Goal: Transaction & Acquisition: Purchase product/service

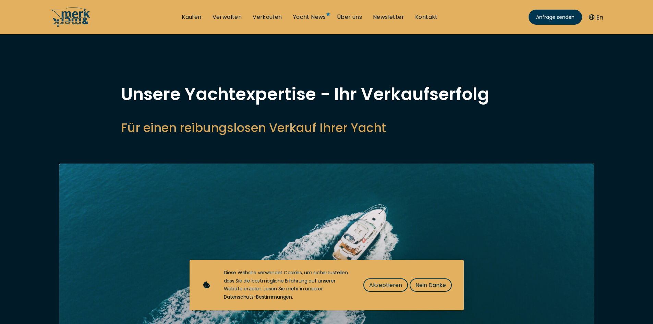
select select "sell"
click at [382, 285] on span "Akzeptieren" at bounding box center [385, 285] width 33 height 9
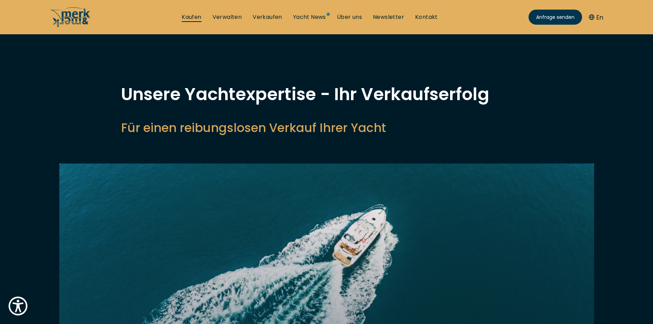
click at [188, 13] on link "Kaufen" at bounding box center [192, 17] width 20 height 8
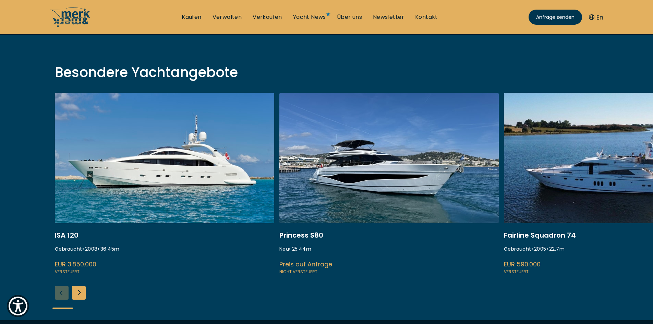
scroll to position [221, 0]
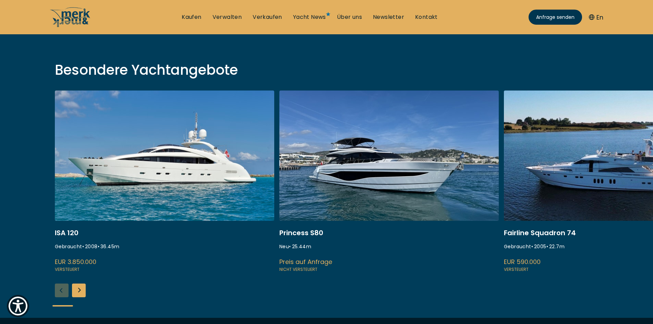
click at [144, 157] on link at bounding box center [164, 181] width 219 height 183
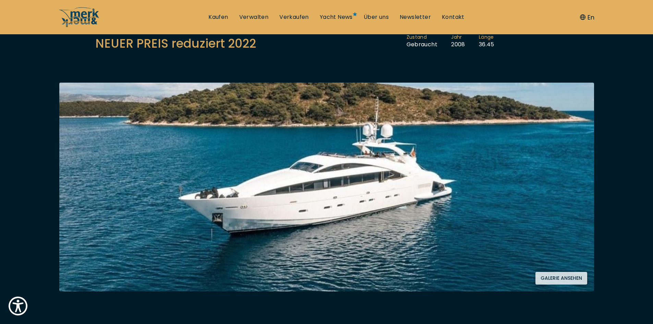
scroll to position [103, 0]
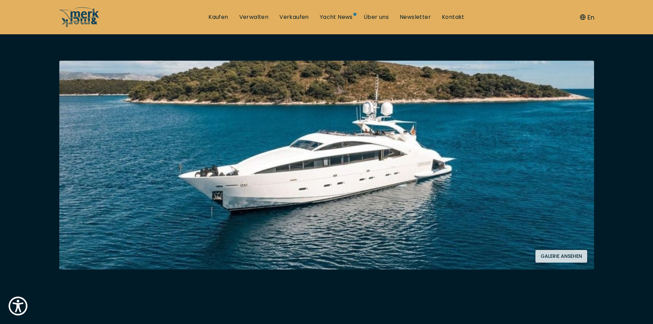
click at [561, 256] on button "Galerie ansehen" at bounding box center [561, 256] width 52 height 13
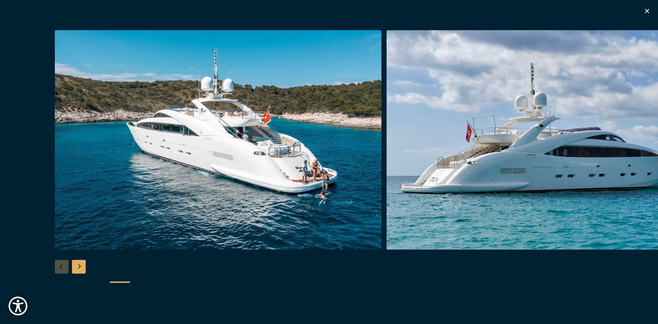
click at [80, 264] on div "Next slide" at bounding box center [79, 267] width 14 height 14
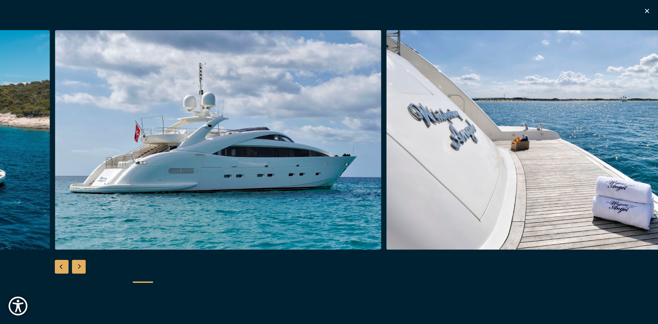
click at [80, 264] on div "Next slide" at bounding box center [79, 267] width 14 height 14
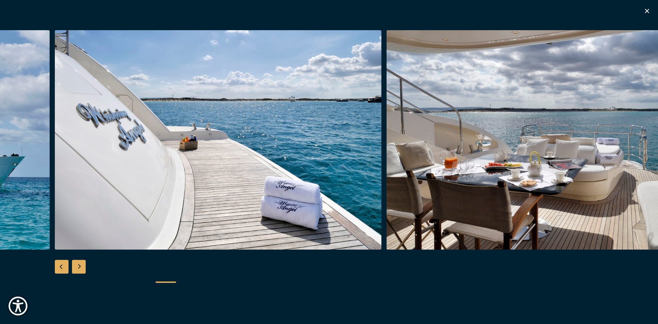
click at [80, 264] on div "Next slide" at bounding box center [79, 267] width 14 height 14
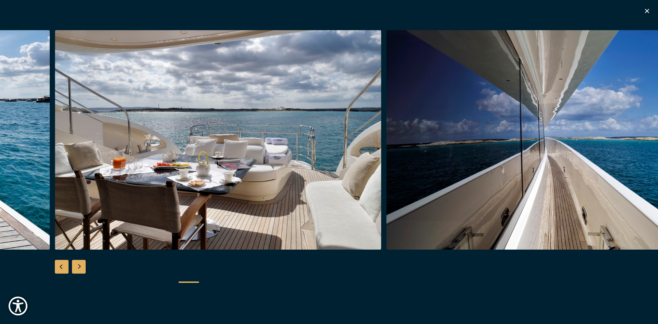
click at [79, 264] on div "Next slide" at bounding box center [79, 267] width 14 height 14
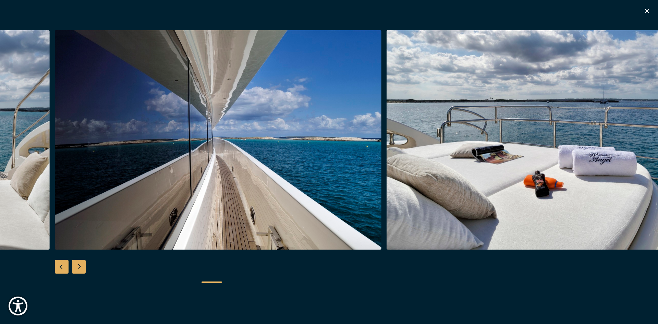
click at [79, 264] on div "Next slide" at bounding box center [79, 267] width 14 height 14
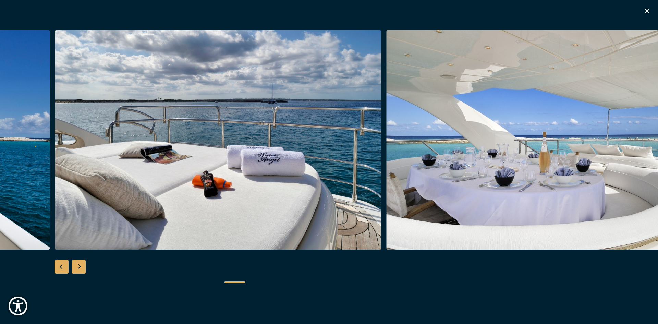
click at [79, 265] on div "Next slide" at bounding box center [79, 267] width 14 height 14
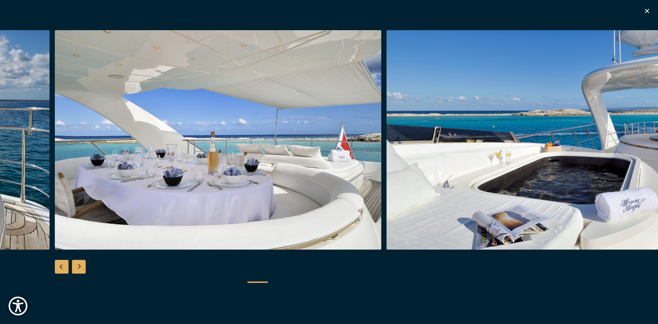
click at [79, 265] on div "Next slide" at bounding box center [79, 267] width 14 height 14
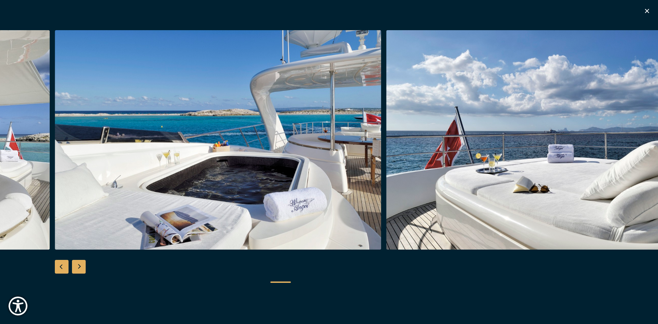
click at [79, 265] on div "Next slide" at bounding box center [79, 267] width 14 height 14
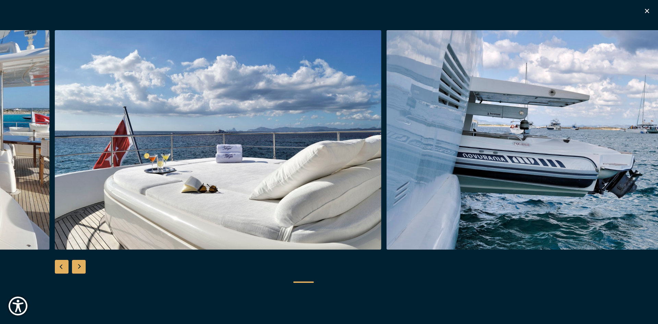
click at [78, 268] on div "Next slide" at bounding box center [79, 267] width 14 height 14
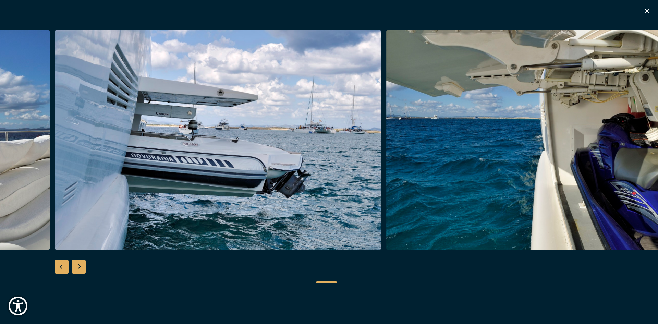
click at [77, 272] on div "Next slide" at bounding box center [79, 267] width 14 height 14
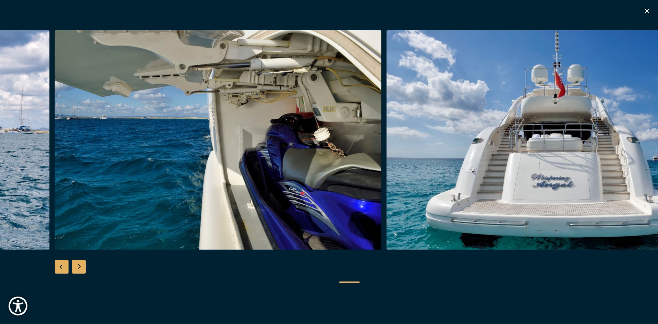
click at [77, 272] on div "Next slide" at bounding box center [79, 267] width 14 height 14
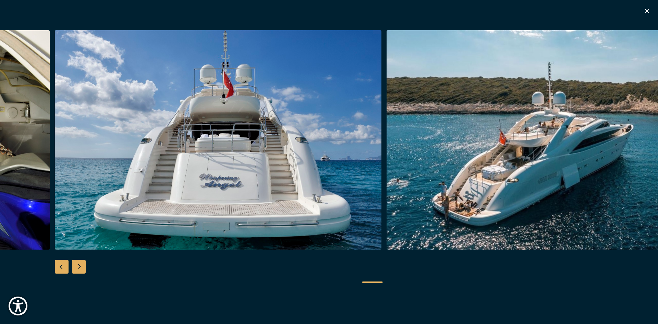
click at [77, 272] on div "Next slide" at bounding box center [79, 267] width 14 height 14
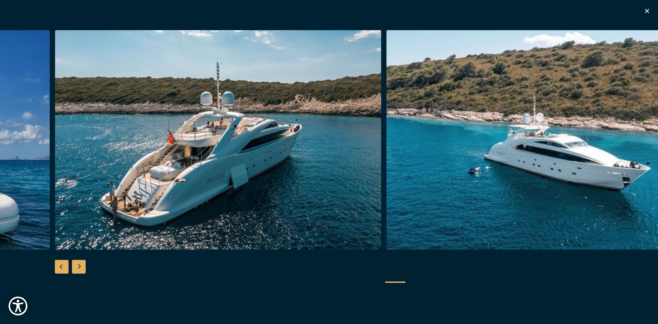
click at [77, 272] on div "Next slide" at bounding box center [79, 267] width 14 height 14
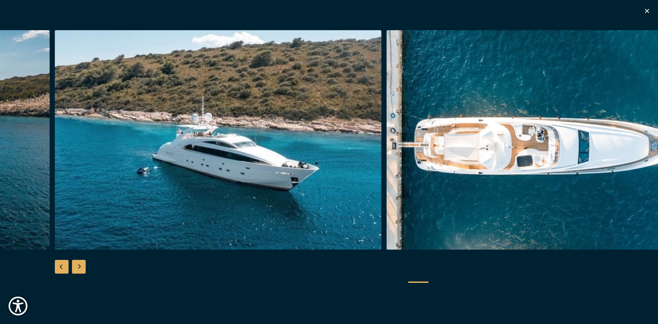
click at [77, 272] on div "Next slide" at bounding box center [79, 267] width 14 height 14
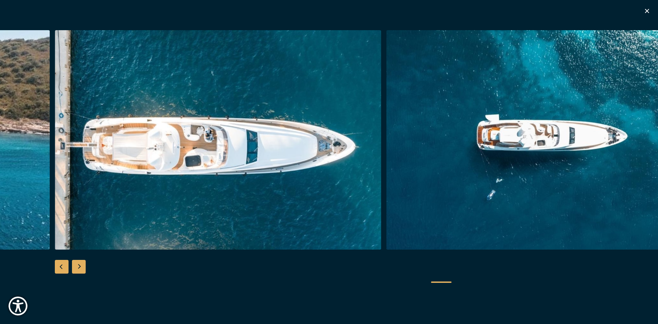
click at [77, 266] on div "Next slide" at bounding box center [79, 267] width 14 height 14
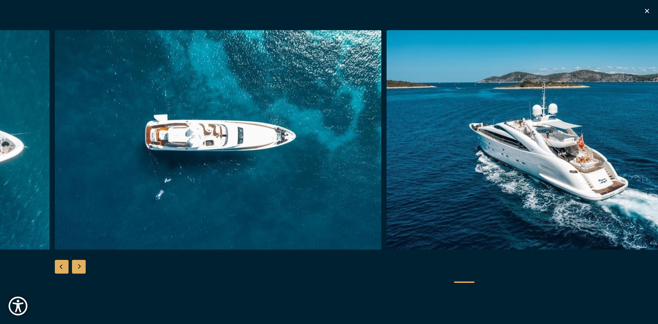
click at [79, 262] on div "Next slide" at bounding box center [79, 267] width 14 height 14
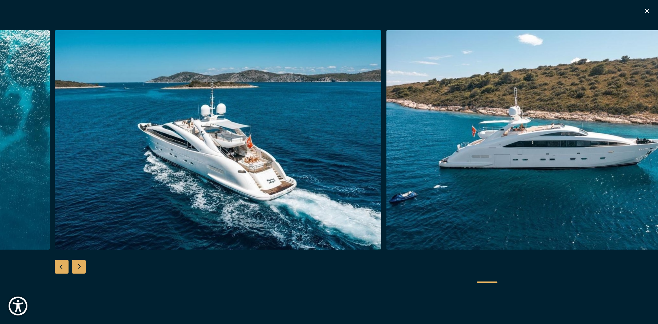
click at [79, 262] on div "Next slide" at bounding box center [79, 267] width 14 height 14
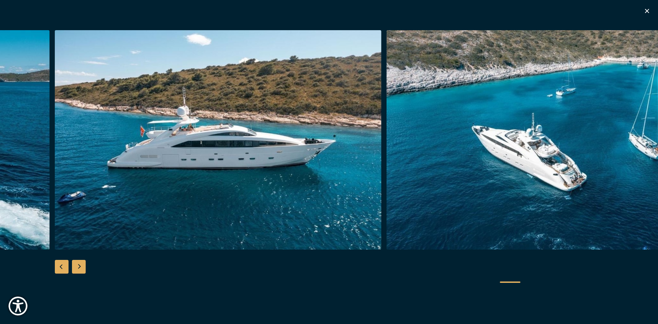
click at [79, 262] on div "Next slide" at bounding box center [79, 267] width 14 height 14
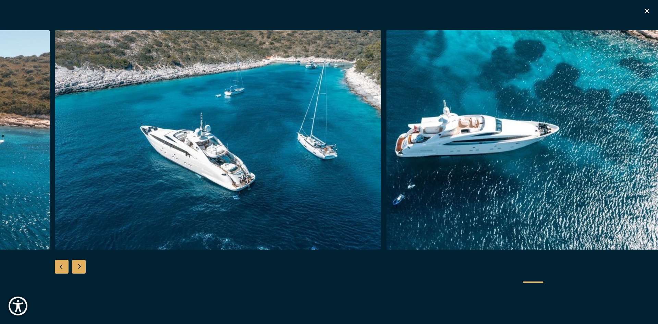
click at [79, 262] on div "Next slide" at bounding box center [79, 267] width 14 height 14
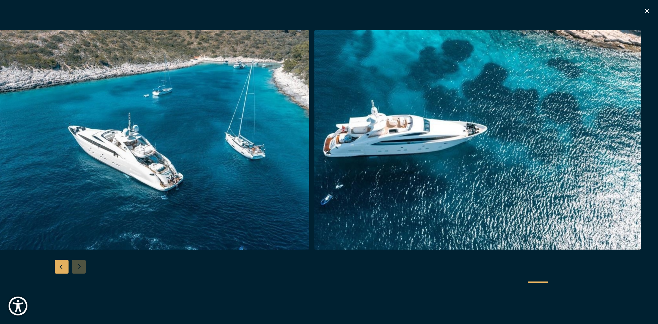
click at [79, 262] on div at bounding box center [329, 162] width 658 height 264
click at [642, 7] on div "Besondere Yachtangebote" at bounding box center [329, 162] width 658 height 324
click at [646, 10] on icon "button" at bounding box center [647, 11] width 4 height 4
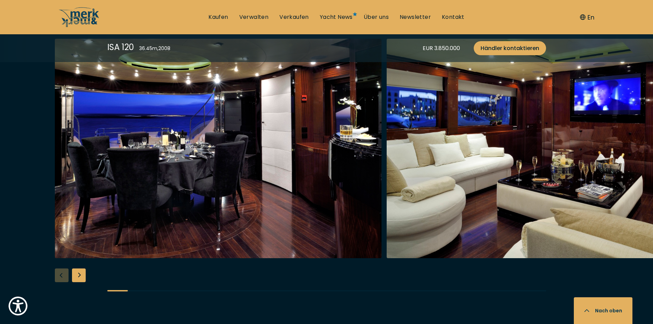
scroll to position [1199, 0]
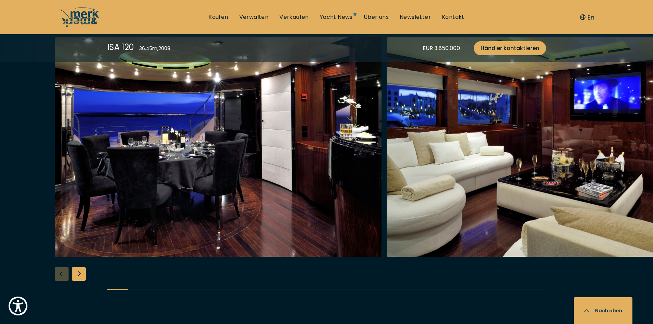
click at [80, 272] on div "Next slide" at bounding box center [79, 274] width 14 height 14
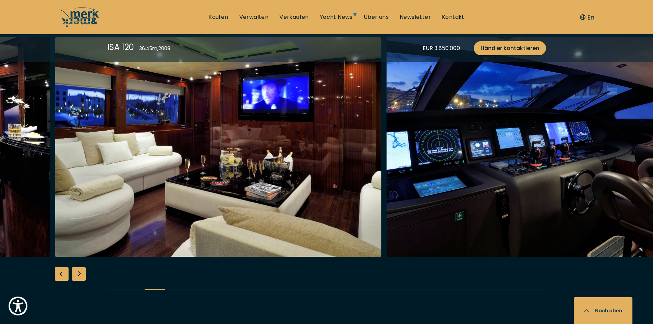
click at [80, 272] on div "Next slide" at bounding box center [79, 274] width 14 height 14
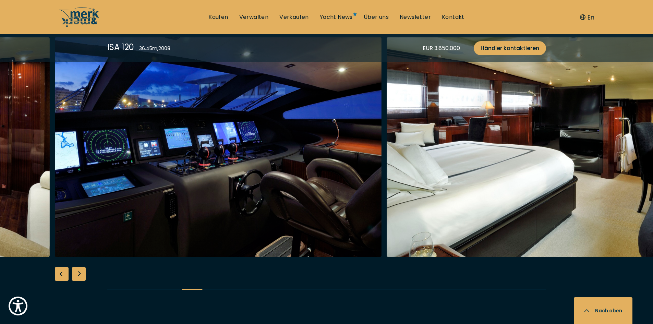
click at [80, 272] on div "Next slide" at bounding box center [79, 274] width 14 height 14
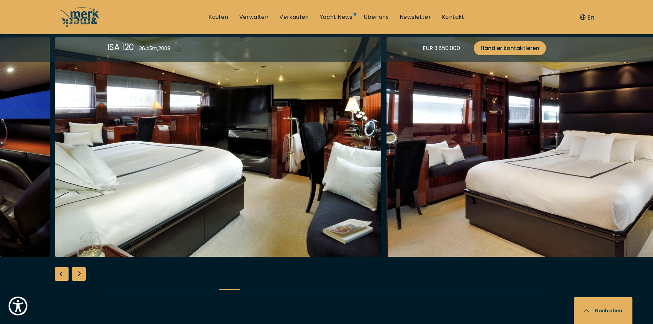
click at [80, 272] on div "Next slide" at bounding box center [79, 274] width 14 height 14
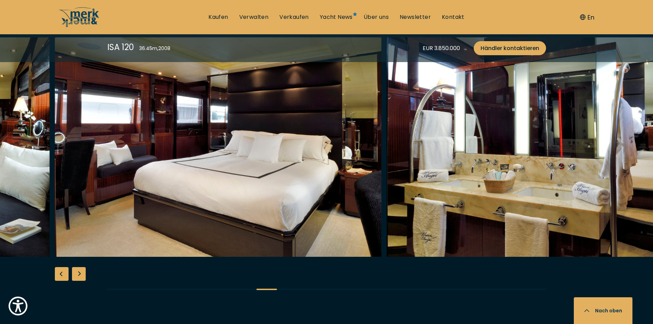
click at [80, 272] on div "Next slide" at bounding box center [79, 274] width 14 height 14
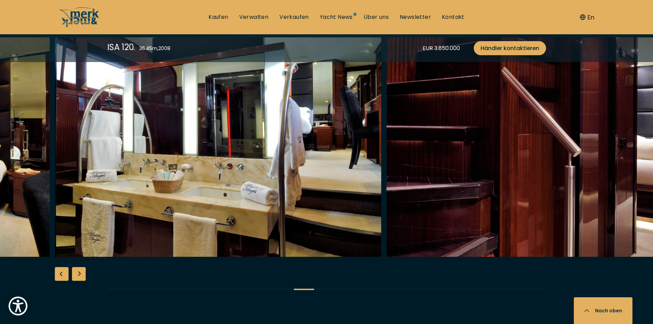
click at [80, 272] on div "Next slide" at bounding box center [79, 274] width 14 height 14
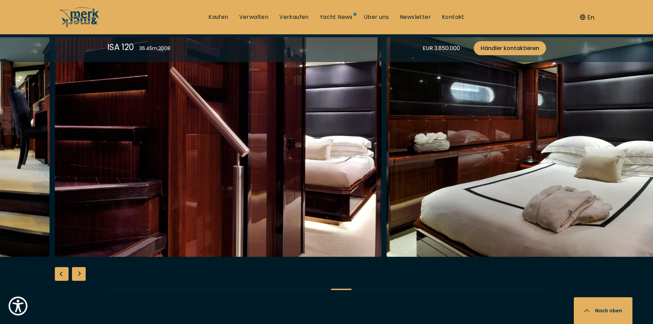
click at [80, 272] on div "Next slide" at bounding box center [79, 274] width 14 height 14
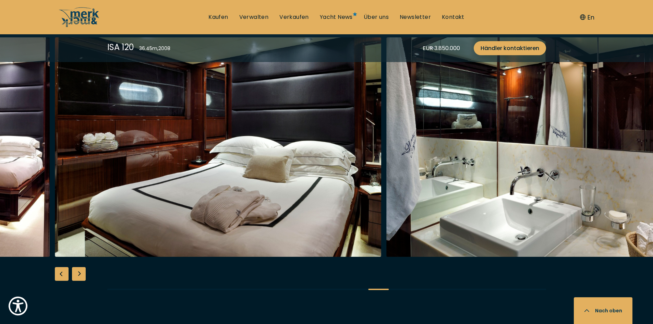
click at [80, 272] on div "Next slide" at bounding box center [79, 274] width 14 height 14
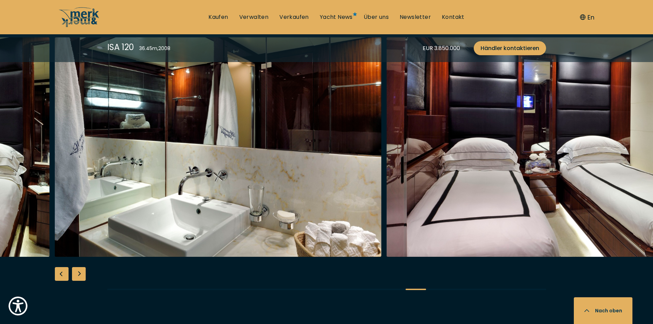
click at [80, 272] on div "Next slide" at bounding box center [79, 274] width 14 height 14
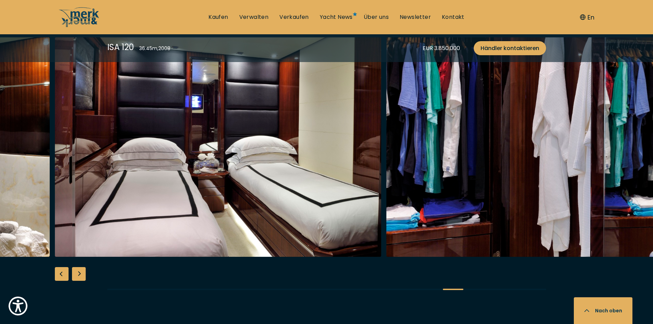
click at [79, 272] on div "Next slide" at bounding box center [79, 274] width 14 height 14
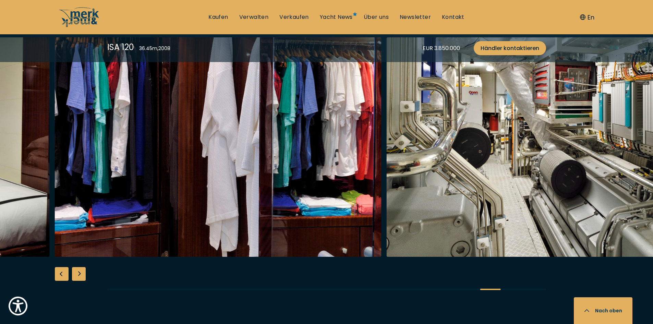
click at [79, 272] on div "Next slide" at bounding box center [79, 274] width 14 height 14
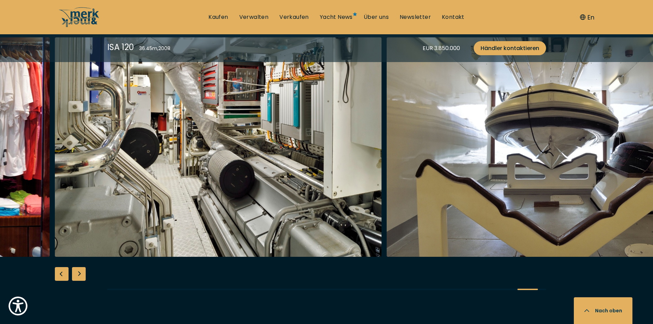
click at [79, 272] on div "Next slide" at bounding box center [79, 274] width 14 height 14
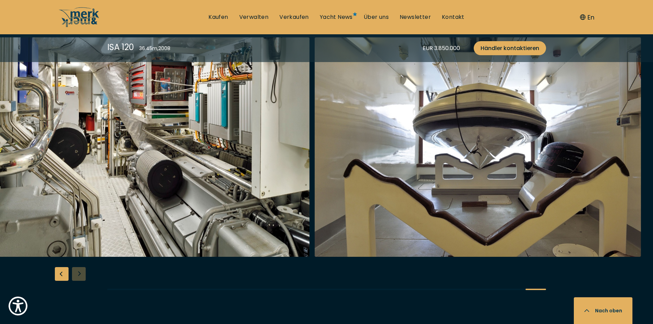
click at [79, 272] on div at bounding box center [326, 169] width 653 height 264
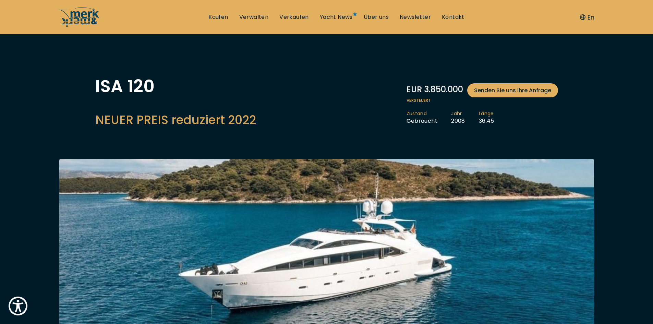
scroll to position [0, 0]
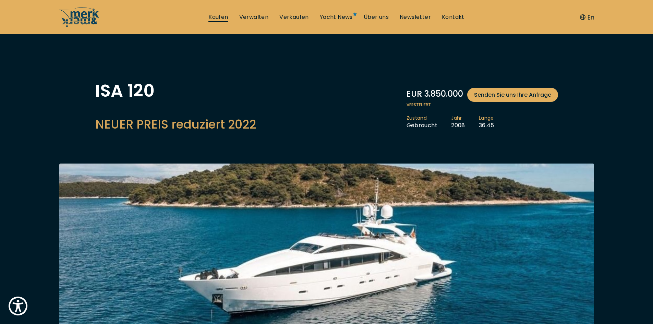
click at [226, 15] on link "Kaufen" at bounding box center [218, 17] width 20 height 8
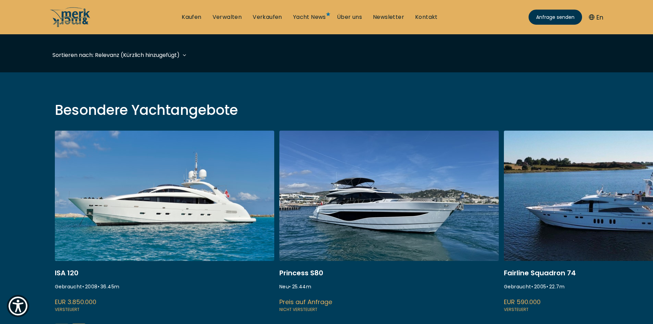
scroll to position [206, 0]
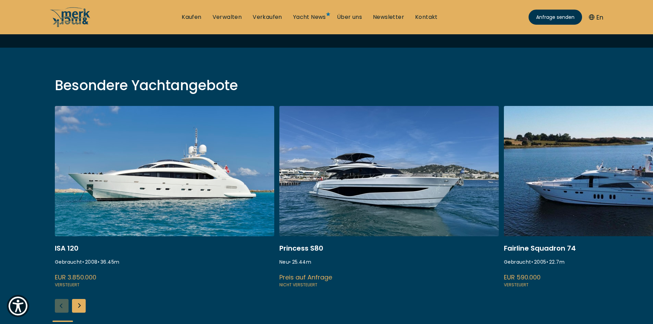
click at [80, 306] on div "Next slide" at bounding box center [79, 306] width 14 height 14
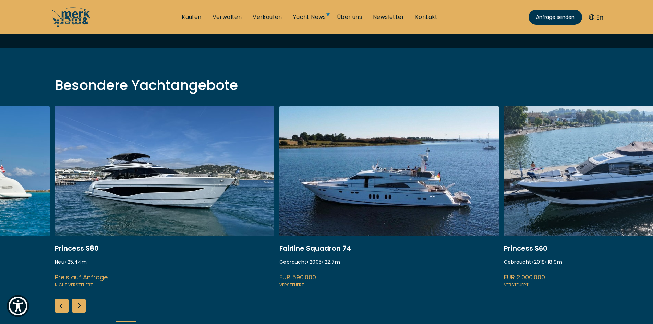
click at [80, 306] on div "Next slide" at bounding box center [79, 306] width 14 height 14
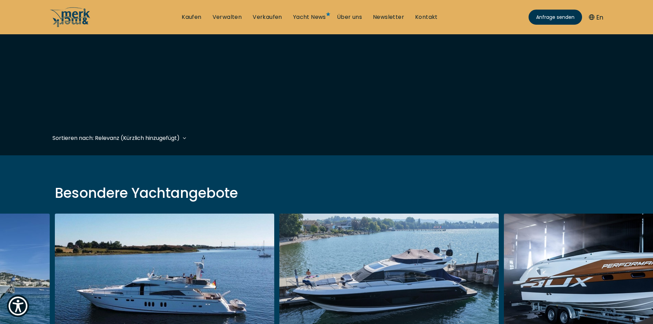
scroll to position [0, 0]
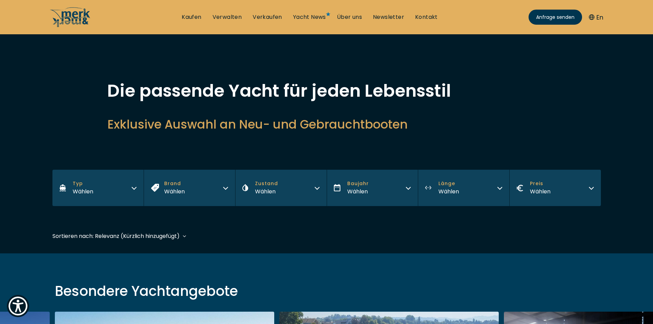
click at [460, 189] on button "Länge Wählen" at bounding box center [463, 188] width 91 height 36
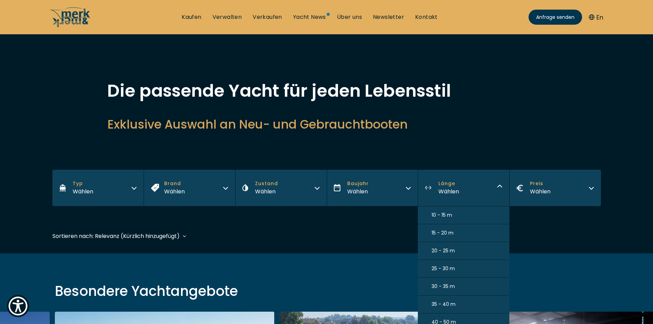
click at [362, 238] on div "Sortieren nach: Relevanz (Kürzlich hinzugefügt) Baujahr aufsteigend Preis abste…" at bounding box center [326, 239] width 548 height 15
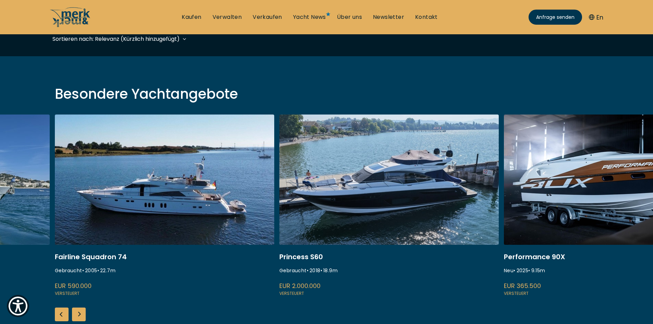
scroll to position [206, 0]
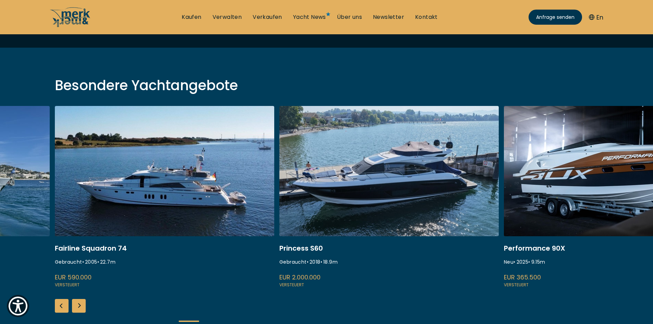
click at [167, 176] on link at bounding box center [164, 197] width 219 height 183
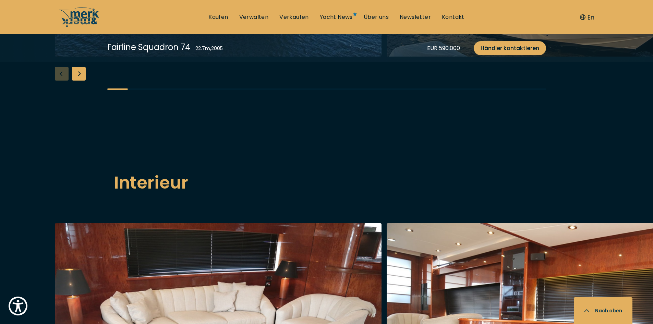
scroll to position [891, 0]
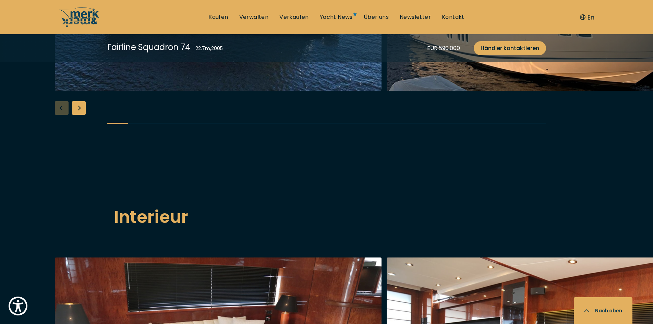
click at [80, 115] on div "Next slide" at bounding box center [79, 108] width 14 height 14
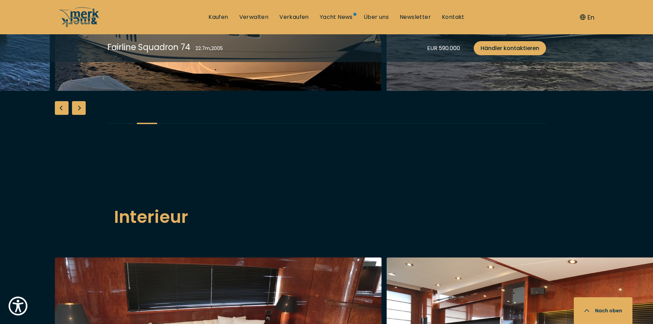
click at [80, 115] on div "Next slide" at bounding box center [79, 108] width 14 height 14
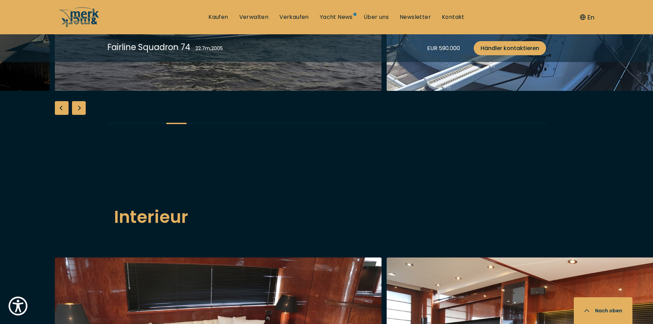
click at [80, 115] on div "Next slide" at bounding box center [79, 108] width 14 height 14
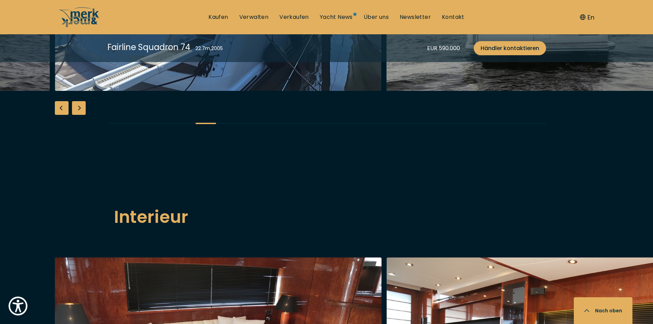
click at [80, 115] on div "Next slide" at bounding box center [79, 108] width 14 height 14
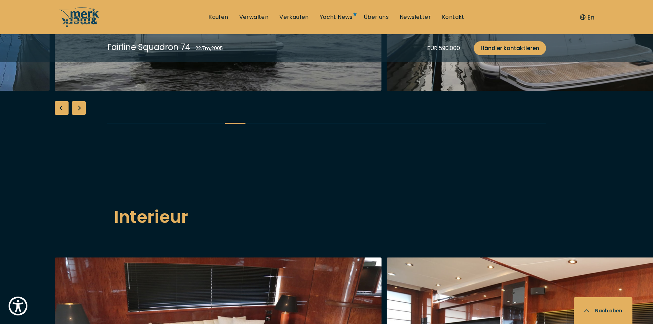
click at [80, 115] on div "Next slide" at bounding box center [79, 108] width 14 height 14
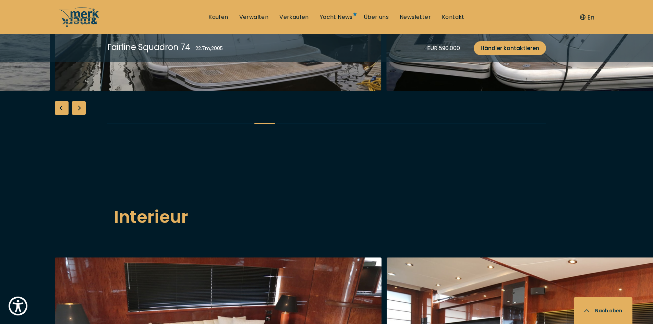
click at [80, 115] on div "Next slide" at bounding box center [79, 108] width 14 height 14
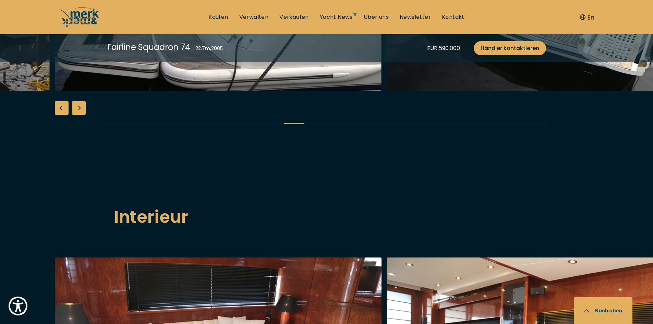
click at [80, 115] on div "Next slide" at bounding box center [79, 108] width 14 height 14
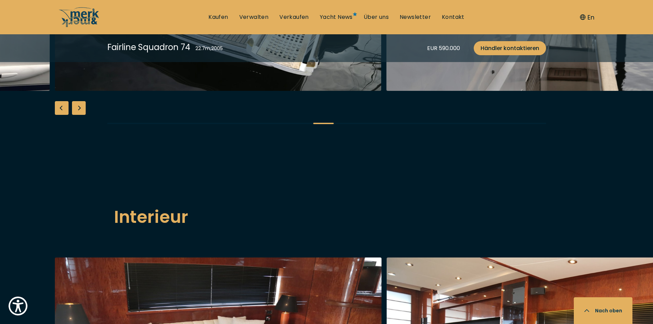
click at [80, 115] on div "Next slide" at bounding box center [79, 108] width 14 height 14
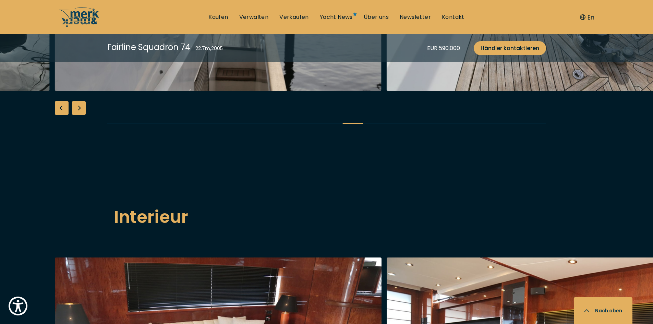
click at [80, 115] on div "Next slide" at bounding box center [79, 108] width 14 height 14
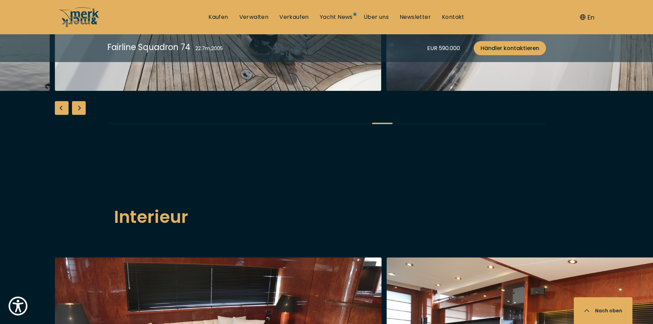
click at [77, 115] on div "Next slide" at bounding box center [79, 108] width 14 height 14
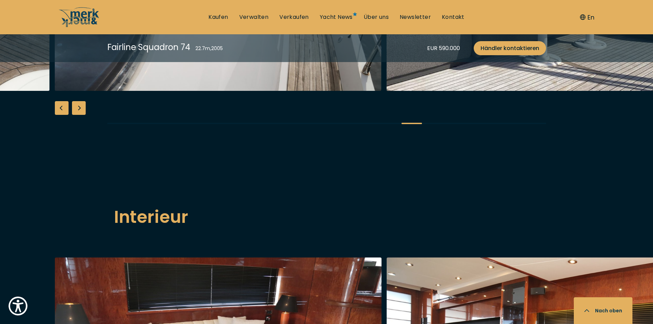
click at [77, 115] on div "Next slide" at bounding box center [79, 108] width 14 height 14
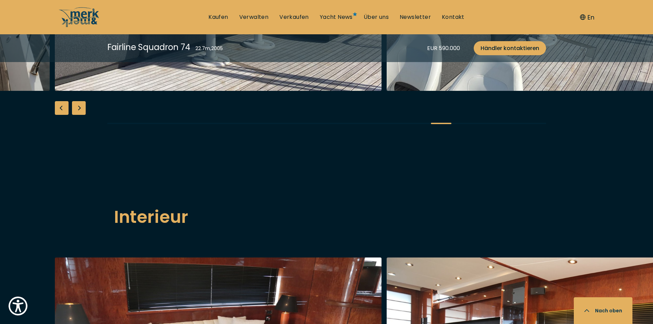
click at [78, 115] on div "Next slide" at bounding box center [79, 108] width 14 height 14
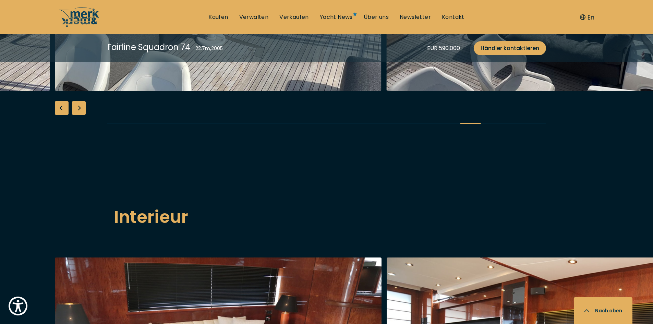
click at [78, 115] on div "Next slide" at bounding box center [79, 108] width 14 height 14
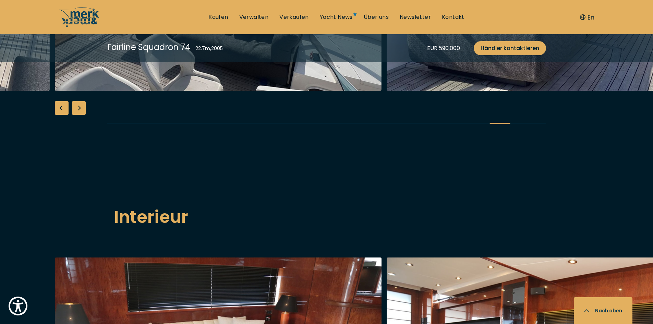
click at [61, 115] on div "Previous slide" at bounding box center [62, 108] width 14 height 14
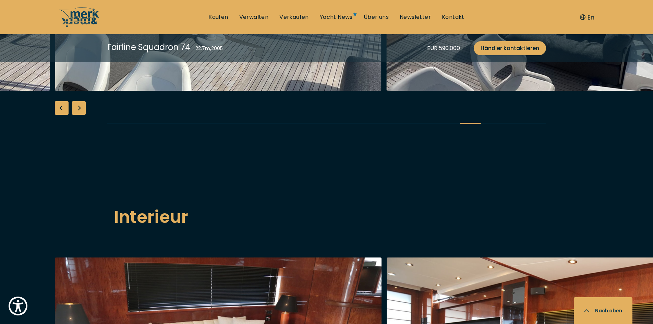
click at [61, 115] on div "Previous slide" at bounding box center [62, 108] width 14 height 14
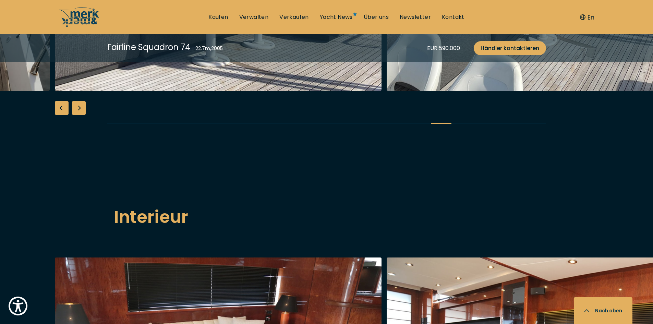
click at [61, 115] on div "Previous slide" at bounding box center [62, 108] width 14 height 14
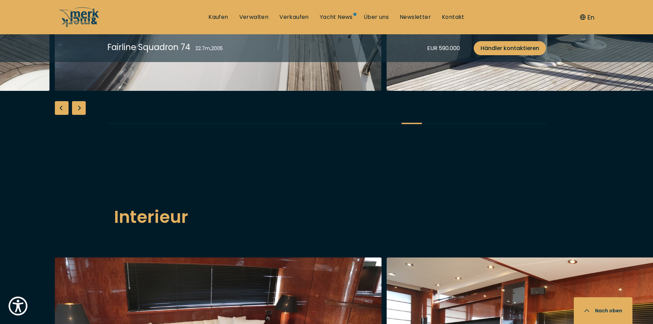
click at [62, 115] on div "Previous slide" at bounding box center [62, 108] width 14 height 14
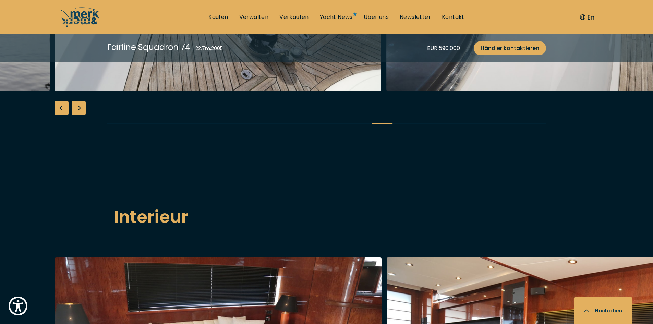
click at [62, 115] on div "Previous slide" at bounding box center [62, 108] width 14 height 14
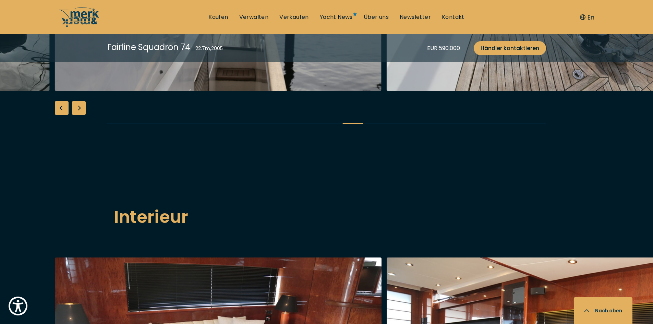
click at [62, 115] on div "Previous slide" at bounding box center [62, 108] width 14 height 14
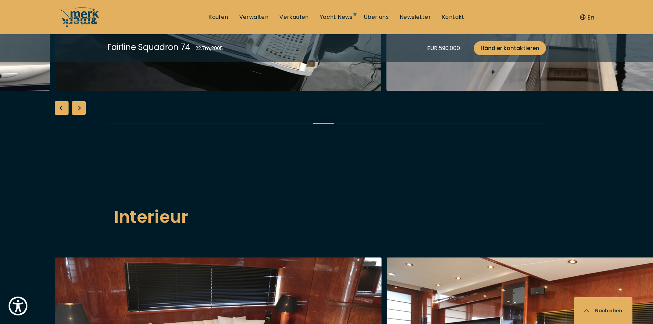
click at [62, 115] on div "Previous slide" at bounding box center [62, 108] width 14 height 14
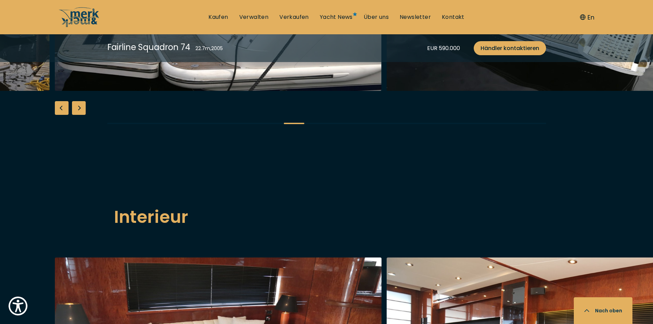
click at [62, 115] on div "Previous slide" at bounding box center [62, 108] width 14 height 14
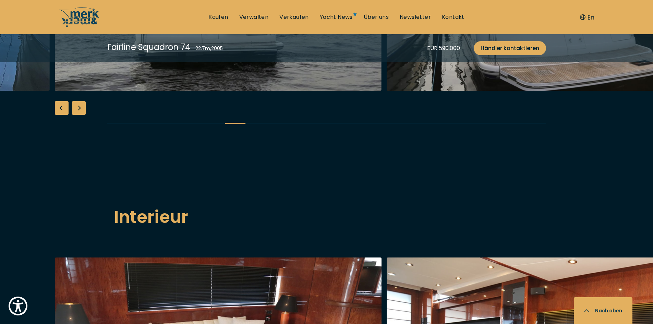
click at [62, 115] on div "Previous slide" at bounding box center [62, 108] width 14 height 14
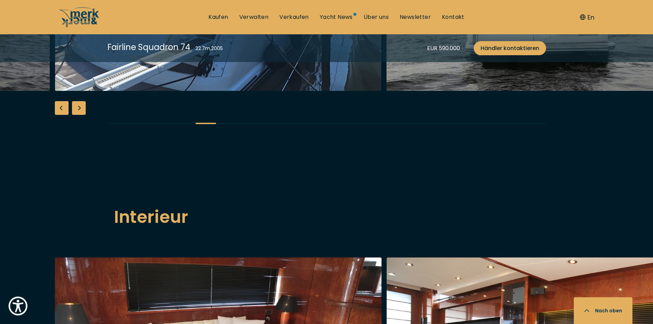
click at [62, 115] on div "Previous slide" at bounding box center [62, 108] width 14 height 14
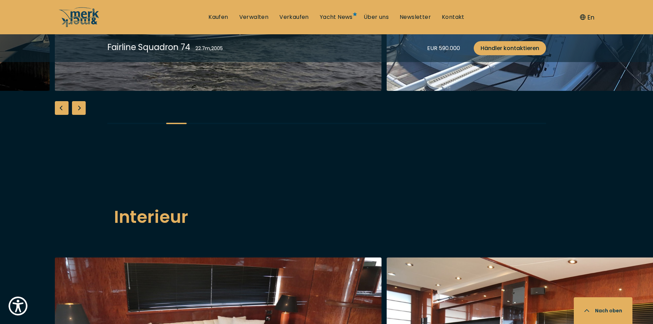
click at [61, 115] on div "Previous slide" at bounding box center [62, 108] width 14 height 14
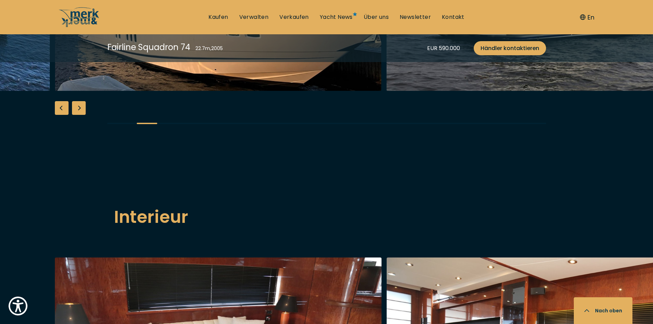
click at [61, 115] on div "Previous slide" at bounding box center [62, 108] width 14 height 14
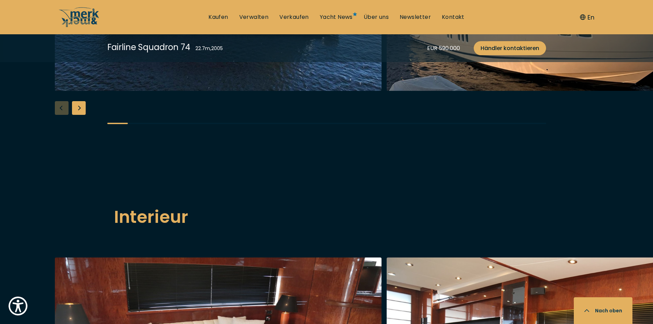
click at [61, 135] on div at bounding box center [326, 4] width 653 height 264
click at [76, 115] on div "Next slide" at bounding box center [79, 108] width 14 height 14
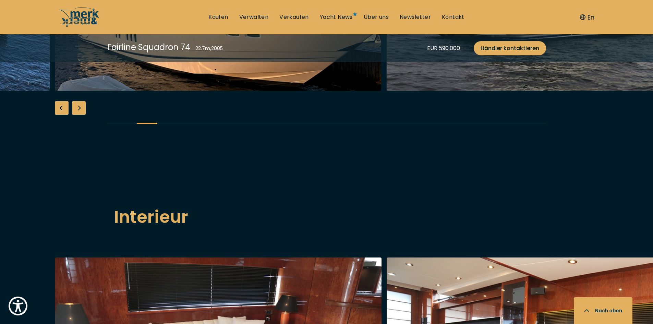
click at [76, 115] on div "Next slide" at bounding box center [79, 108] width 14 height 14
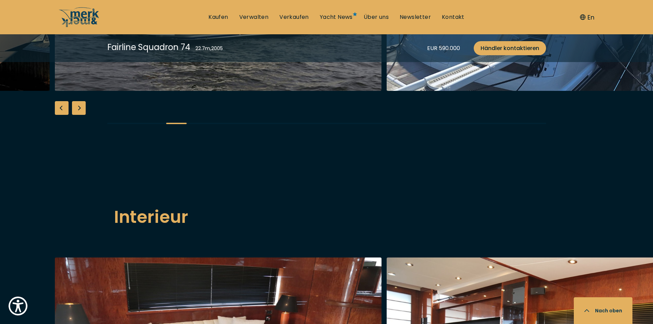
click at [76, 115] on div "Next slide" at bounding box center [79, 108] width 14 height 14
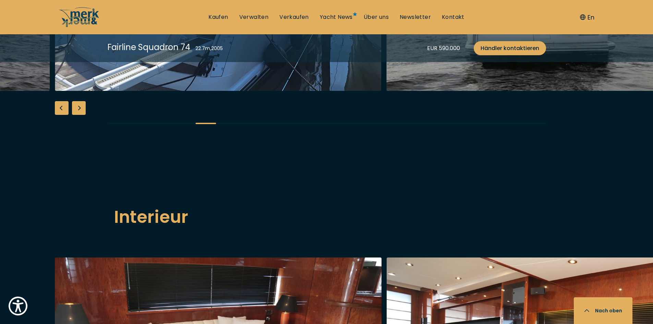
click at [77, 115] on div "Next slide" at bounding box center [79, 108] width 14 height 14
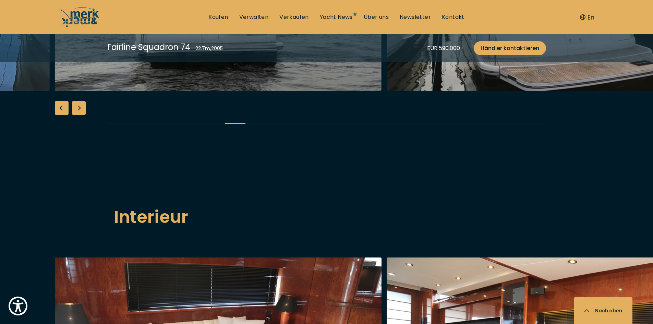
click at [77, 115] on div "Next slide" at bounding box center [79, 108] width 14 height 14
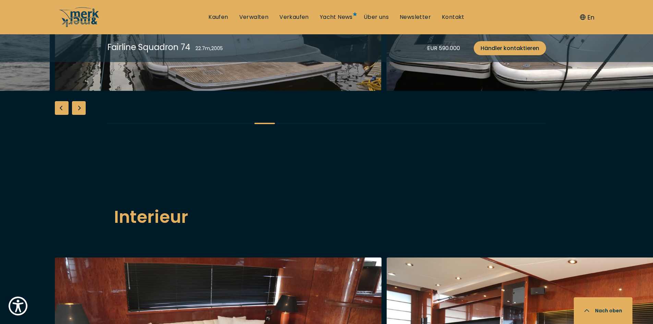
click at [79, 115] on div "Next slide" at bounding box center [79, 108] width 14 height 14
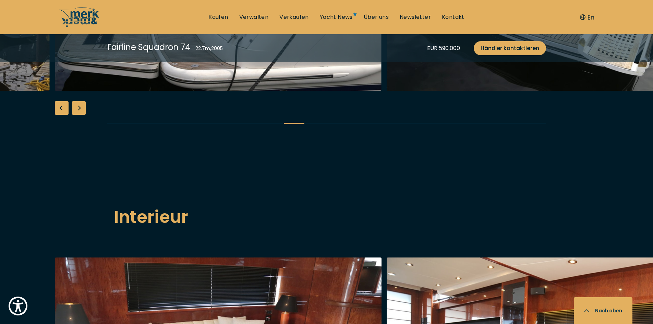
click at [79, 115] on div "Next slide" at bounding box center [79, 108] width 14 height 14
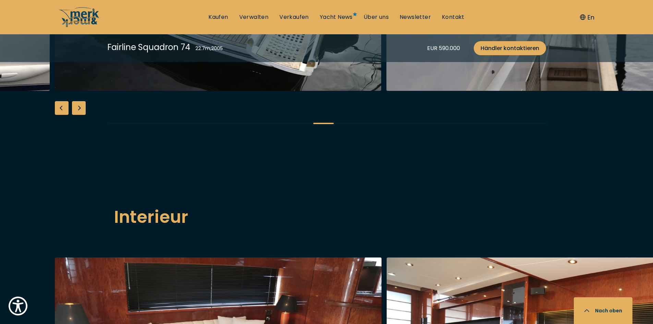
click at [79, 115] on div "Next slide" at bounding box center [79, 108] width 14 height 14
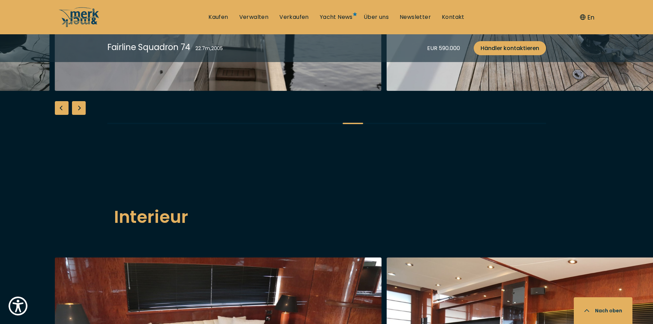
click at [79, 115] on div "Next slide" at bounding box center [79, 108] width 14 height 14
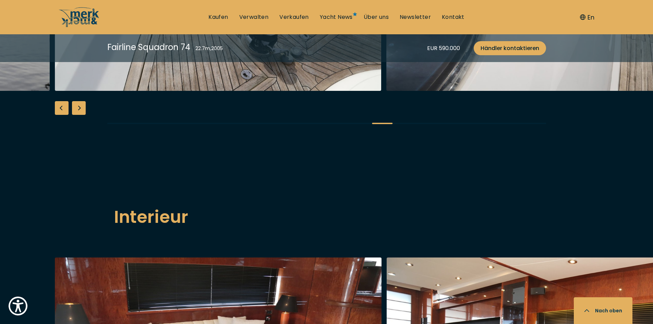
click at [79, 115] on div "Next slide" at bounding box center [79, 108] width 14 height 14
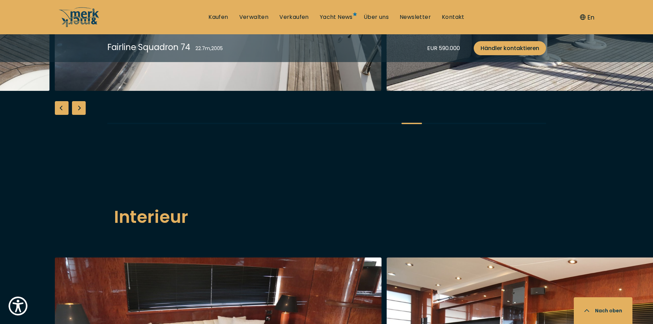
click at [79, 115] on div "Next slide" at bounding box center [79, 108] width 14 height 14
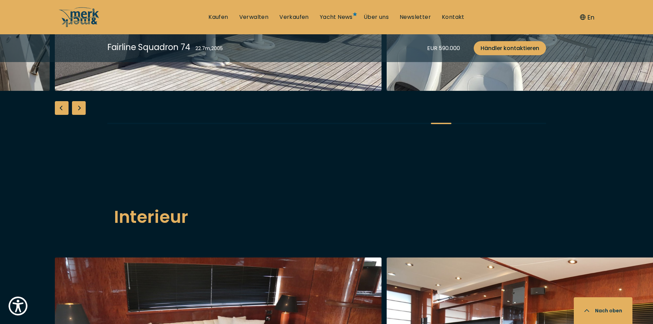
click at [80, 115] on div "Next slide" at bounding box center [79, 108] width 14 height 14
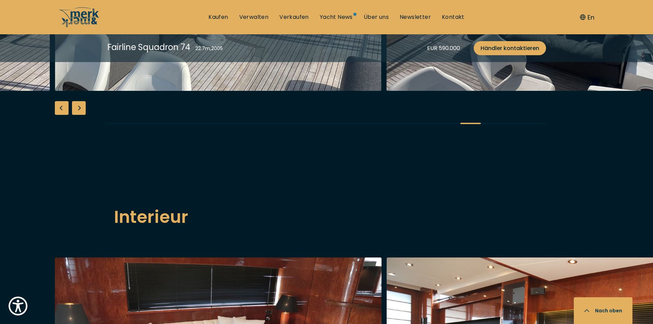
click at [80, 115] on div "Next slide" at bounding box center [79, 108] width 14 height 14
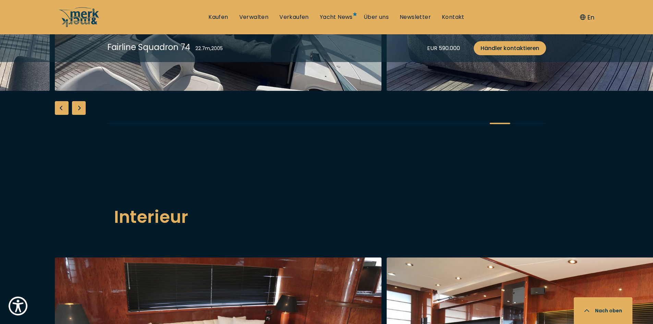
click at [80, 115] on div "Next slide" at bounding box center [79, 108] width 14 height 14
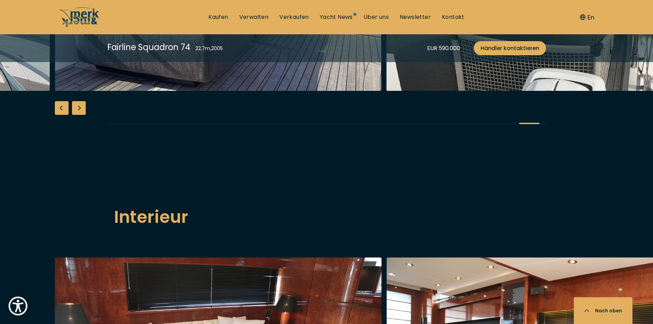
click at [80, 115] on div "Next slide" at bounding box center [79, 108] width 14 height 14
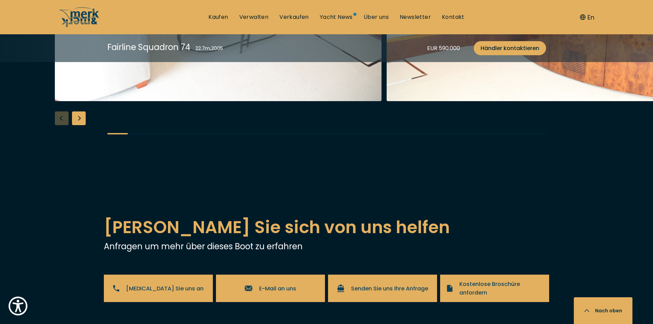
scroll to position [1267, 0]
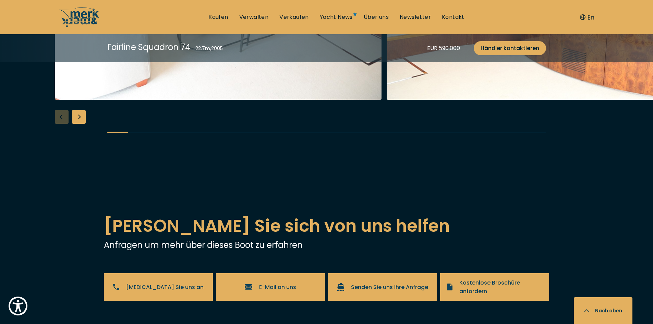
click at [79, 124] on div "Next slide" at bounding box center [79, 117] width 14 height 14
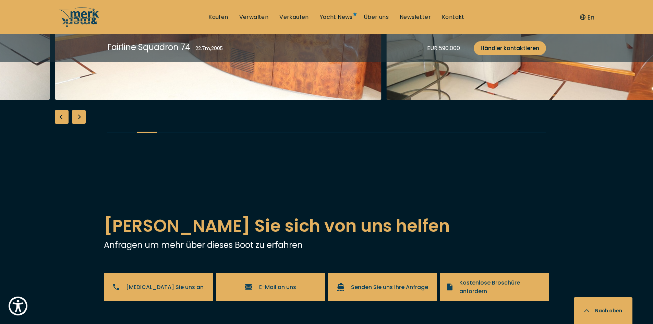
click at [80, 124] on div "Next slide" at bounding box center [79, 117] width 14 height 14
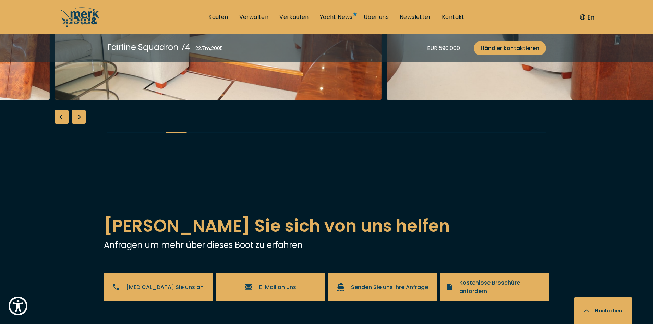
click at [80, 124] on div "Next slide" at bounding box center [79, 117] width 14 height 14
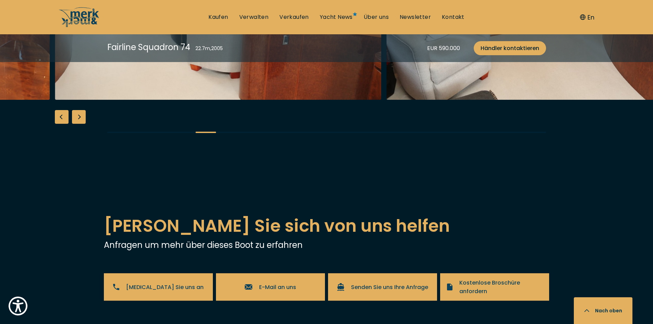
click at [80, 124] on div "Next slide" at bounding box center [79, 117] width 14 height 14
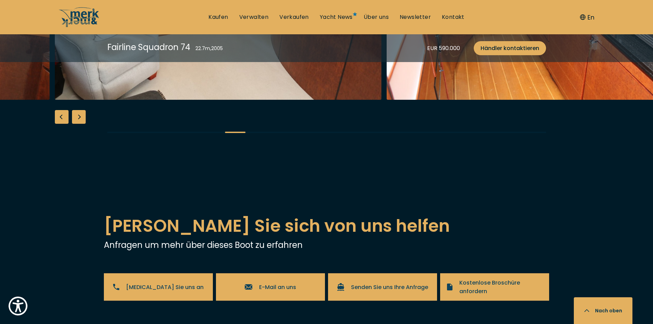
click at [80, 124] on div "Next slide" at bounding box center [79, 117] width 14 height 14
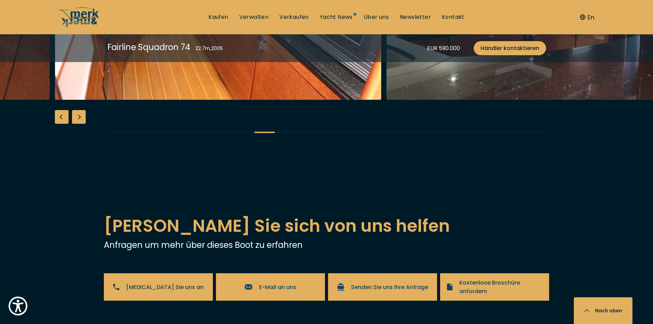
click at [79, 124] on div "Next slide" at bounding box center [79, 117] width 14 height 14
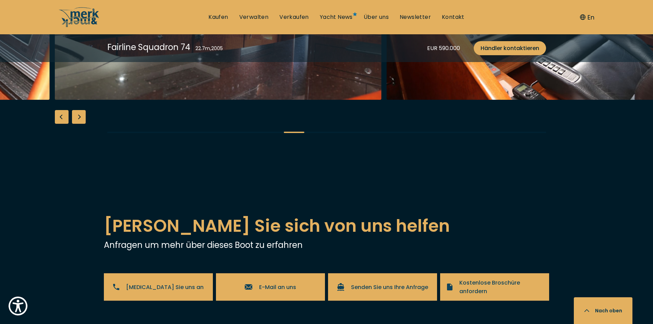
click at [80, 124] on div "Next slide" at bounding box center [79, 117] width 14 height 14
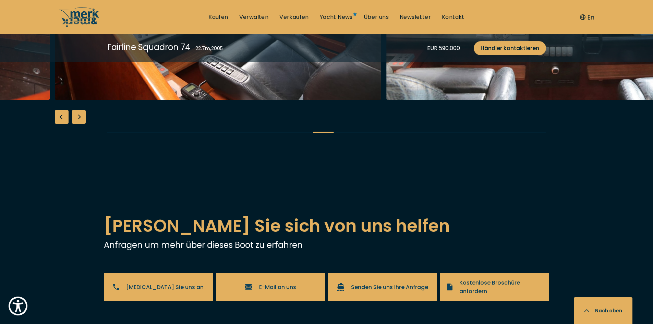
click at [81, 124] on div "Next slide" at bounding box center [79, 117] width 14 height 14
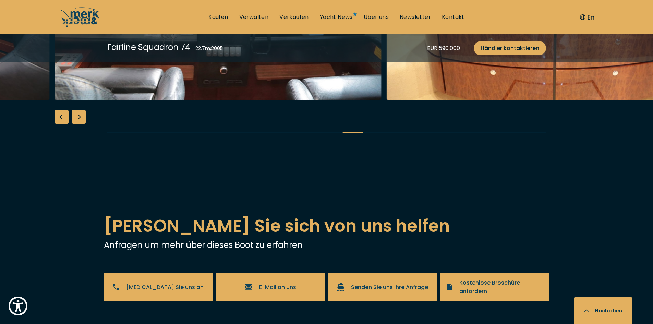
click at [81, 124] on div "Next slide" at bounding box center [79, 117] width 14 height 14
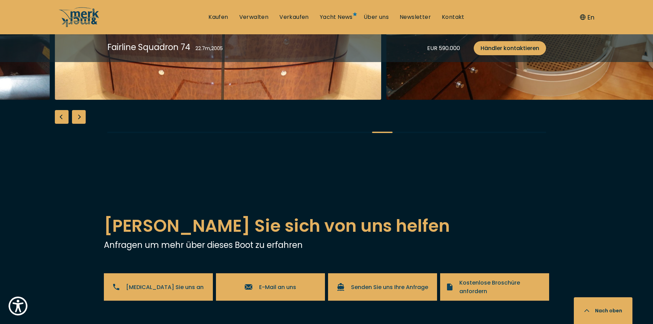
click at [81, 124] on div "Next slide" at bounding box center [79, 117] width 14 height 14
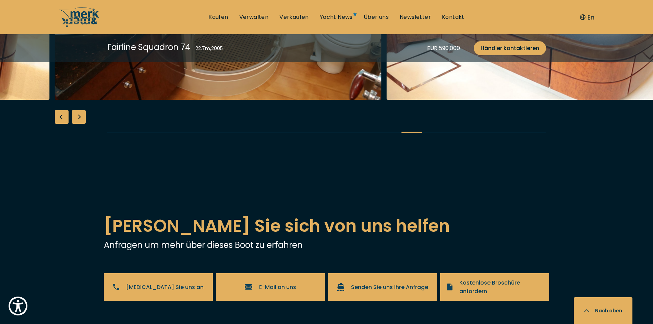
click at [81, 124] on div "Next slide" at bounding box center [79, 117] width 14 height 14
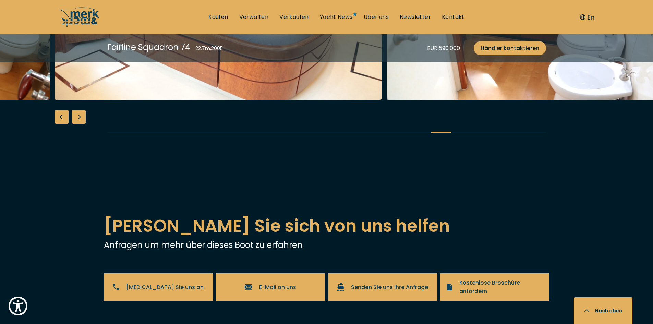
click at [81, 124] on div "Next slide" at bounding box center [79, 117] width 14 height 14
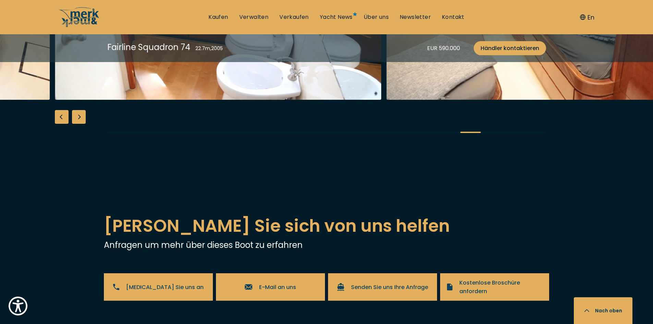
click at [77, 124] on div "Next slide" at bounding box center [79, 117] width 14 height 14
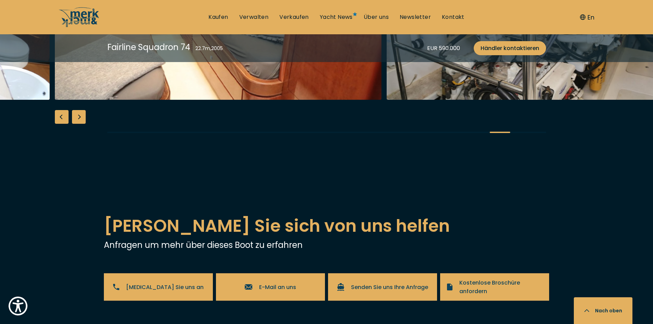
click at [80, 124] on div "Next slide" at bounding box center [79, 117] width 14 height 14
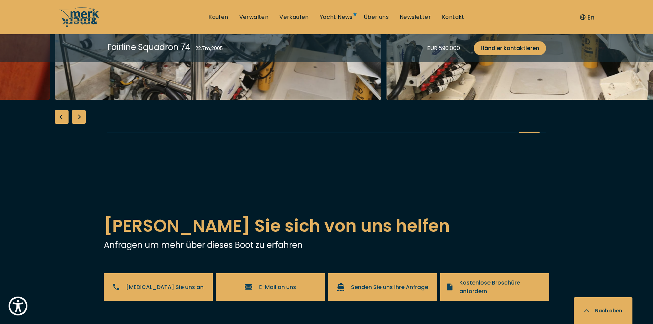
click at [80, 124] on div "Next slide" at bounding box center [79, 117] width 14 height 14
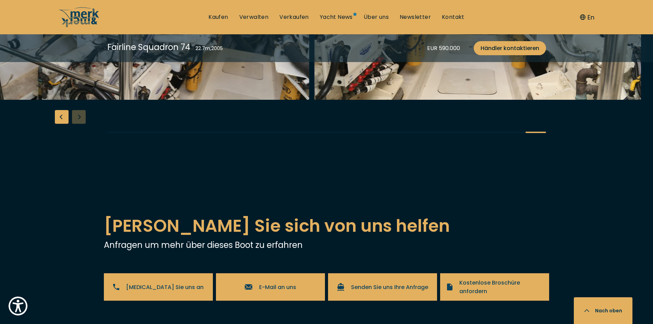
click at [80, 144] on div at bounding box center [326, 12] width 653 height 264
click at [79, 144] on div at bounding box center [326, 12] width 653 height 264
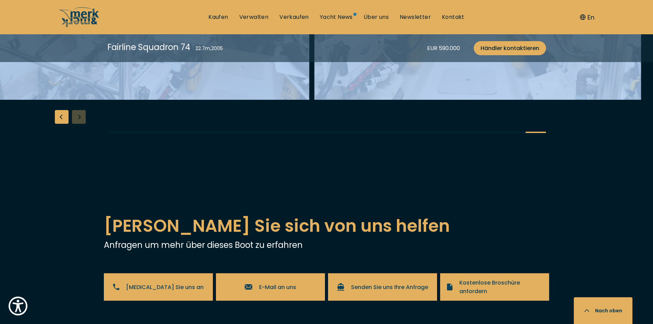
drag, startPoint x: 308, startPoint y: 62, endPoint x: 356, endPoint y: 302, distance: 244.1
click at [348, 144] on div at bounding box center [326, 12] width 653 height 264
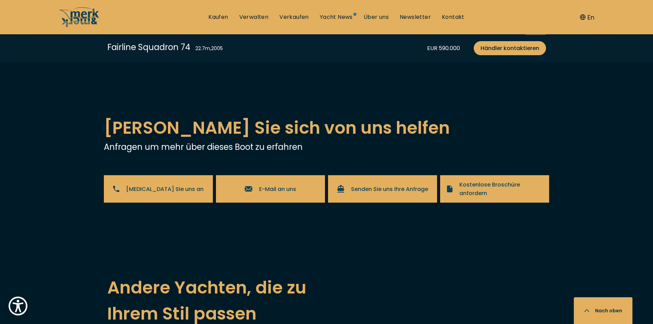
scroll to position [1302, 0]
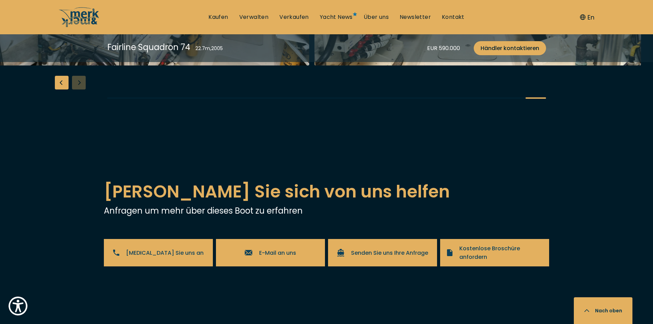
click at [96, 45] on div "Fairline Squadron 74 22.7 m , 2005 EUR 590.000 Händler kontaktieren" at bounding box center [327, 48] width 466 height 28
click at [219, 18] on link "Kaufen" at bounding box center [218, 17] width 20 height 8
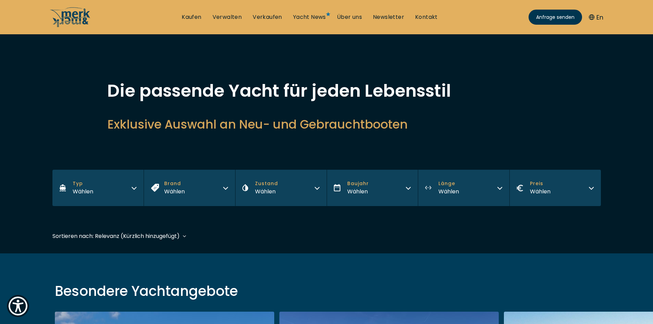
scroll to position [206, 0]
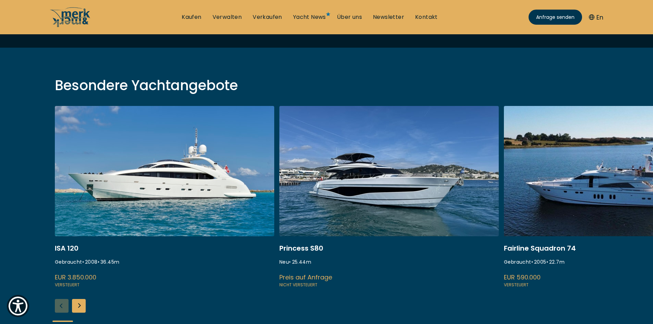
click at [79, 303] on div "Next slide" at bounding box center [79, 306] width 14 height 14
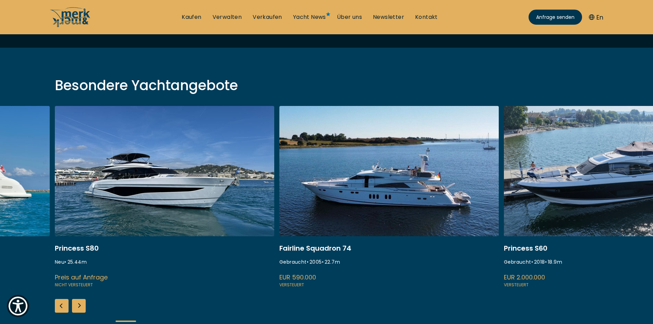
click at [79, 303] on div "Next slide" at bounding box center [79, 306] width 14 height 14
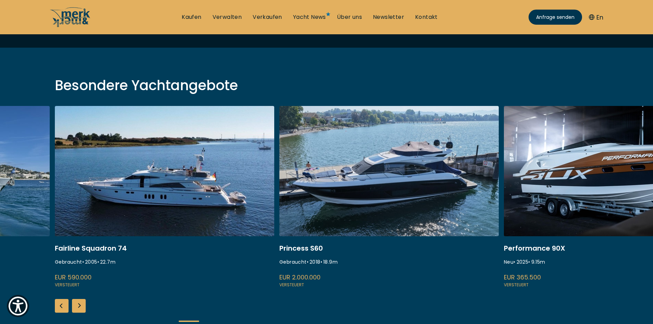
click at [79, 303] on div "Next slide" at bounding box center [79, 306] width 14 height 14
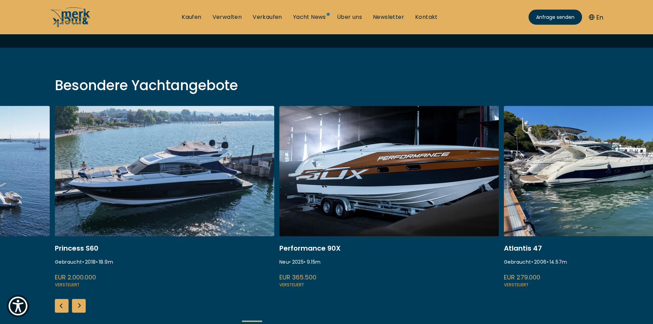
click at [79, 303] on div "Next slide" at bounding box center [79, 306] width 14 height 14
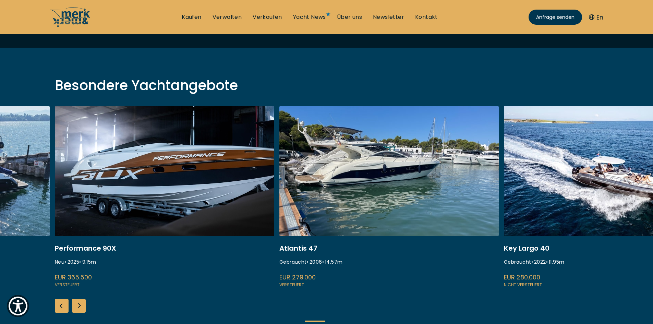
click at [79, 303] on div "Next slide" at bounding box center [79, 306] width 14 height 14
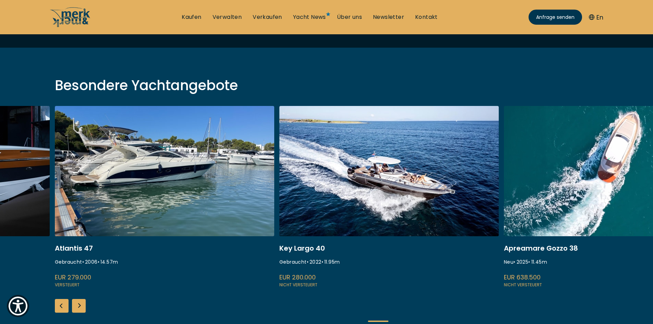
click at [79, 303] on div "Next slide" at bounding box center [79, 306] width 14 height 14
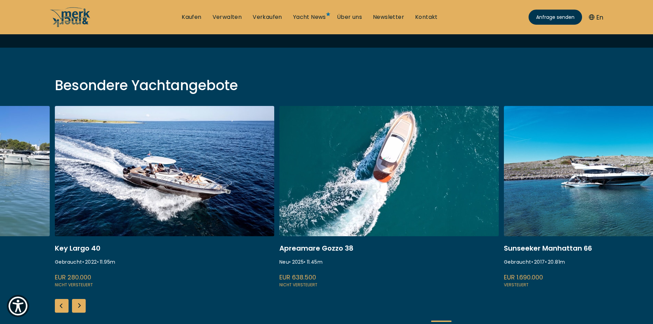
click at [79, 303] on div "Next slide" at bounding box center [79, 306] width 14 height 14
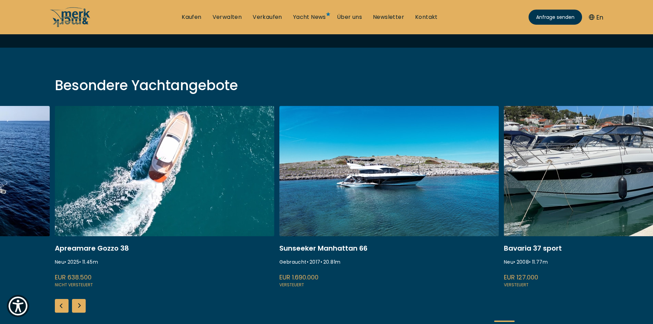
click at [79, 303] on div "Next slide" at bounding box center [79, 306] width 14 height 14
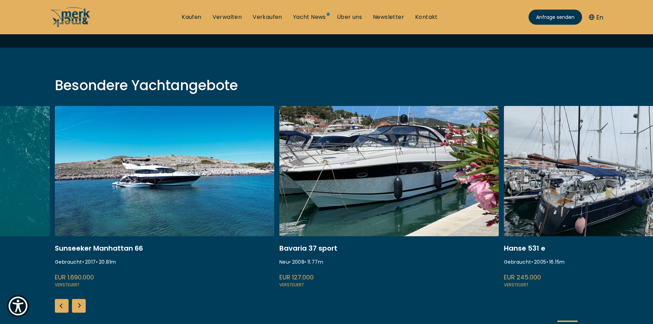
click at [79, 303] on div "Next slide" at bounding box center [79, 306] width 14 height 14
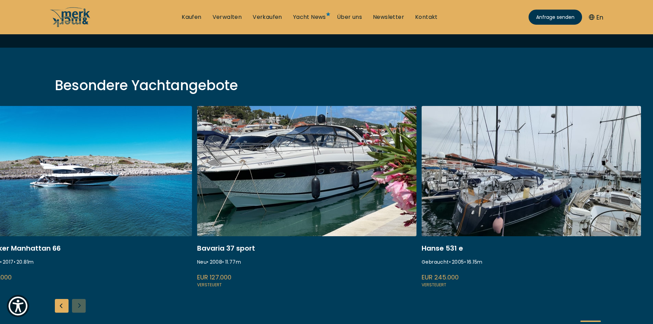
click at [80, 303] on div "ISA 120 Gebraucht • 2008 • 36.45 m EUR 3.850.000 Versteuert Princess S80 Neu • …" at bounding box center [326, 219] width 653 height 227
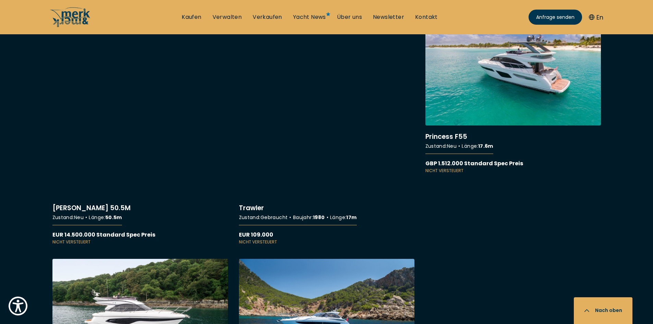
scroll to position [6029, 0]
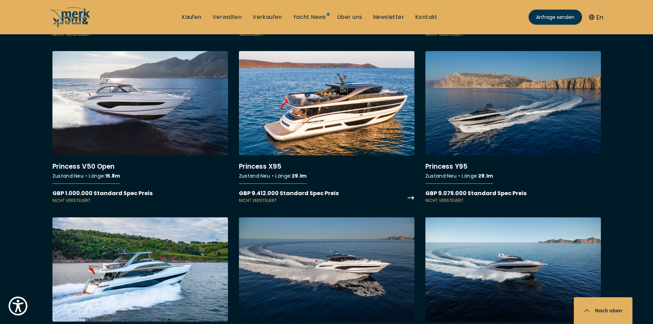
click at [295, 104] on link "More details about Princess X95" at bounding box center [326, 127] width 175 height 152
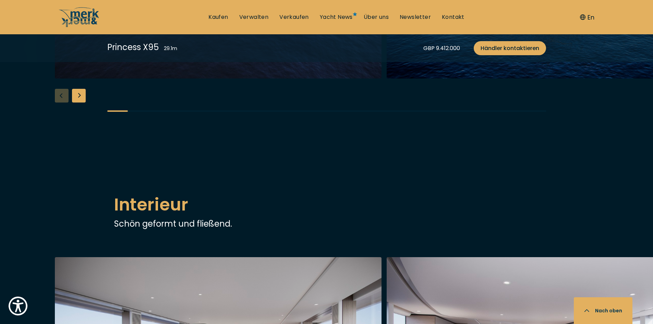
scroll to position [856, 0]
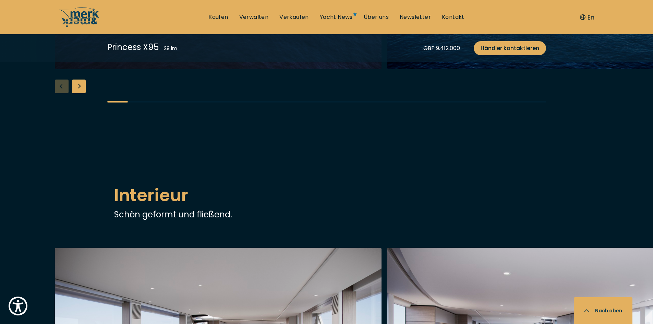
click at [80, 93] on div "Next slide" at bounding box center [79, 86] width 14 height 14
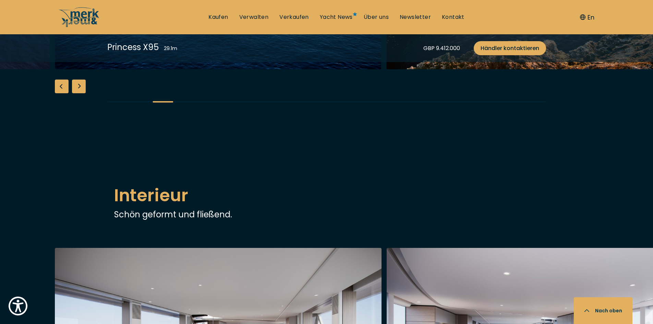
click at [80, 93] on div "Next slide" at bounding box center [79, 86] width 14 height 14
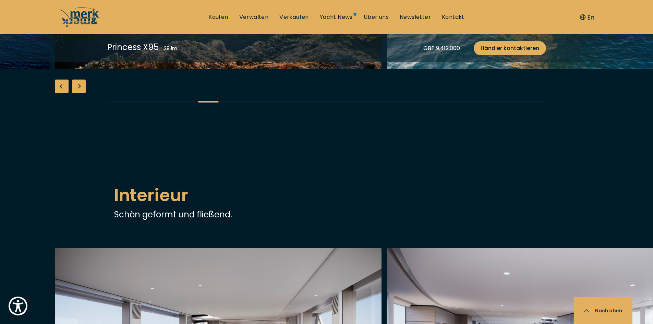
click at [80, 93] on div "Next slide" at bounding box center [79, 86] width 14 height 14
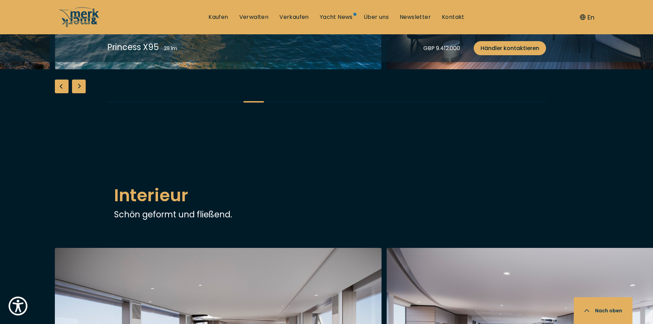
click at [80, 93] on div "Next slide" at bounding box center [79, 86] width 14 height 14
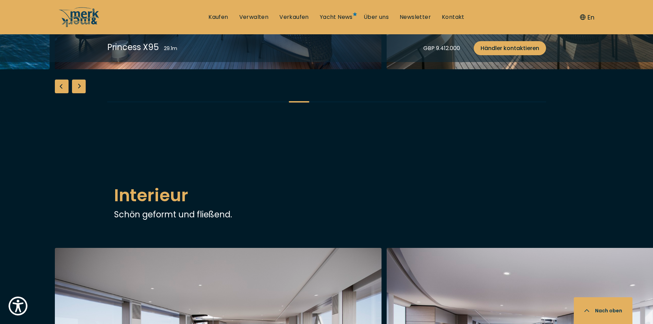
click at [80, 93] on div "Next slide" at bounding box center [79, 86] width 14 height 14
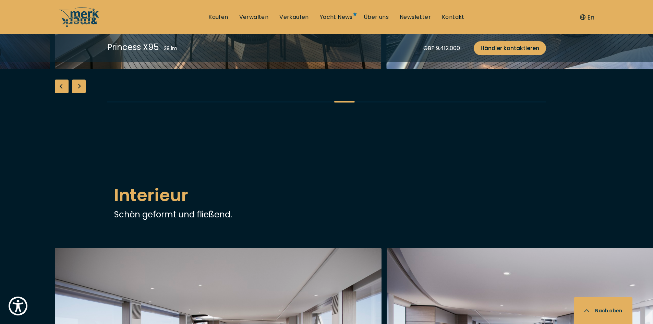
click at [80, 93] on div "Next slide" at bounding box center [79, 86] width 14 height 14
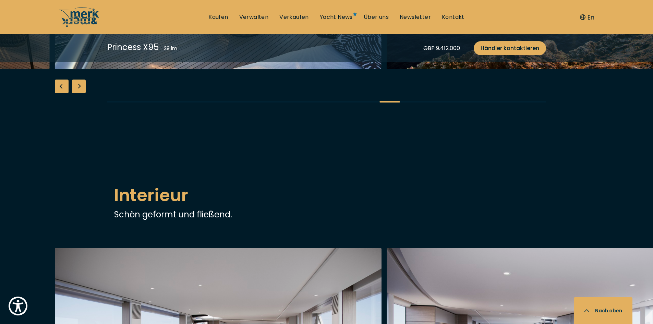
click at [80, 93] on div "Next slide" at bounding box center [79, 86] width 14 height 14
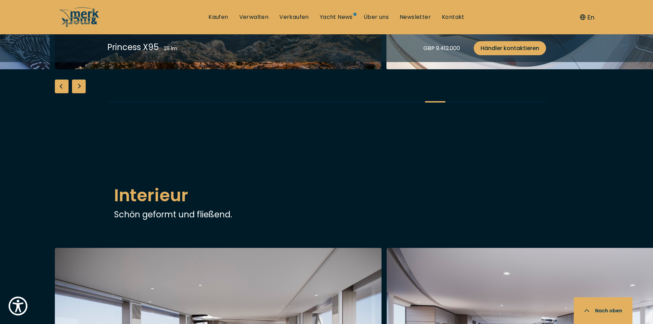
click at [80, 93] on div "Next slide" at bounding box center [79, 86] width 14 height 14
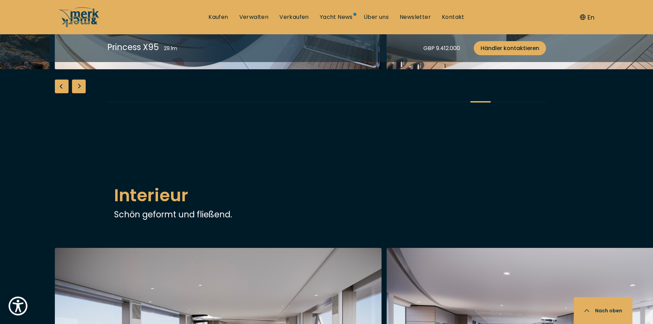
click at [80, 93] on div "Next slide" at bounding box center [79, 86] width 14 height 14
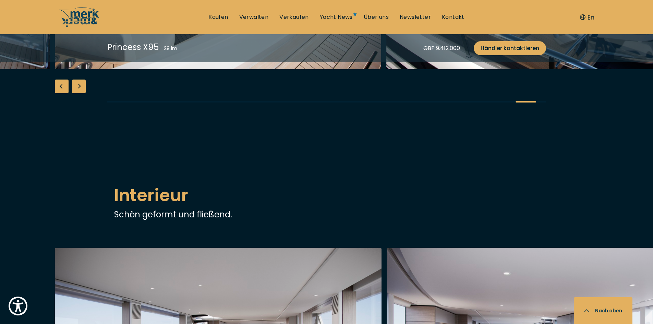
click at [80, 93] on div "Next slide" at bounding box center [79, 86] width 14 height 14
